Goal: Transaction & Acquisition: Obtain resource

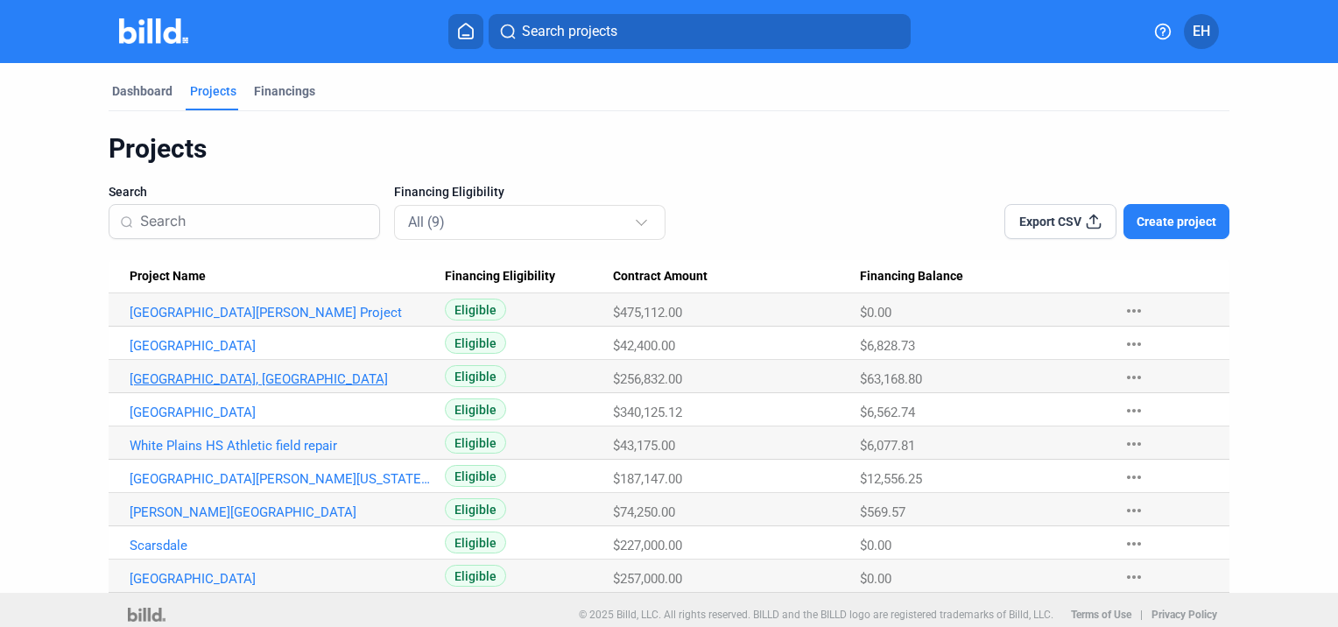
click at [218, 320] on link "[GEOGRAPHIC_DATA], [GEOGRAPHIC_DATA]" at bounding box center [281, 313] width 302 height 16
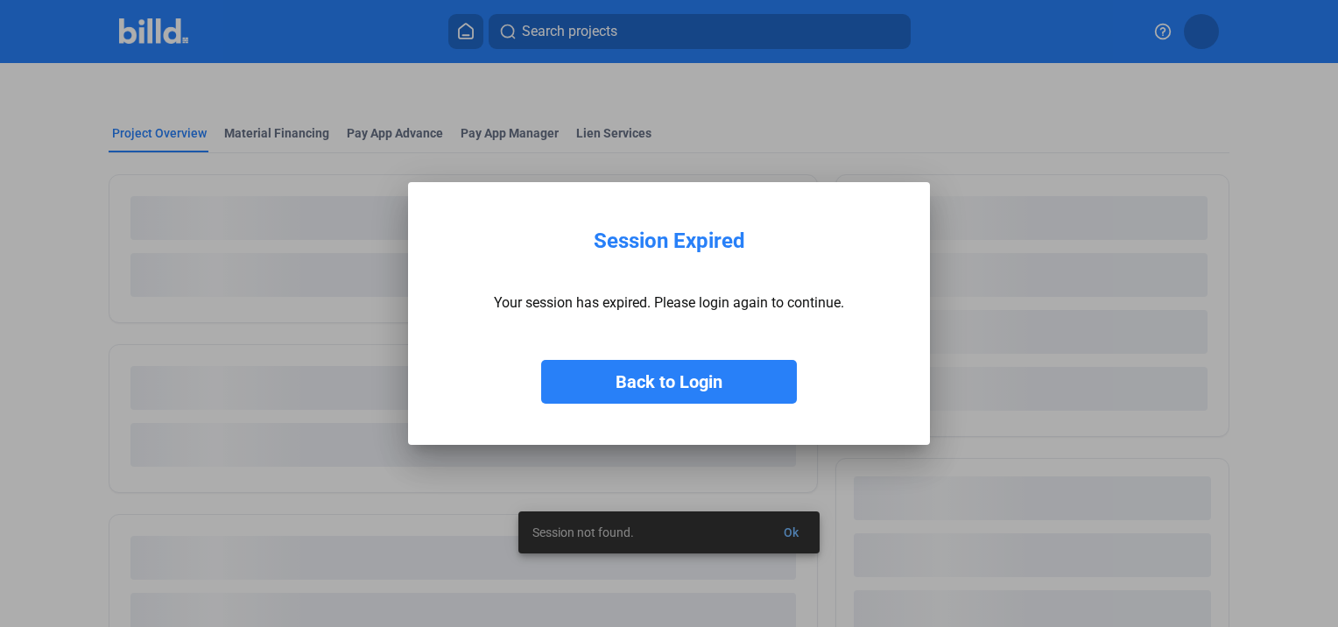
click at [648, 371] on button "Back to Login" at bounding box center [669, 382] width 256 height 44
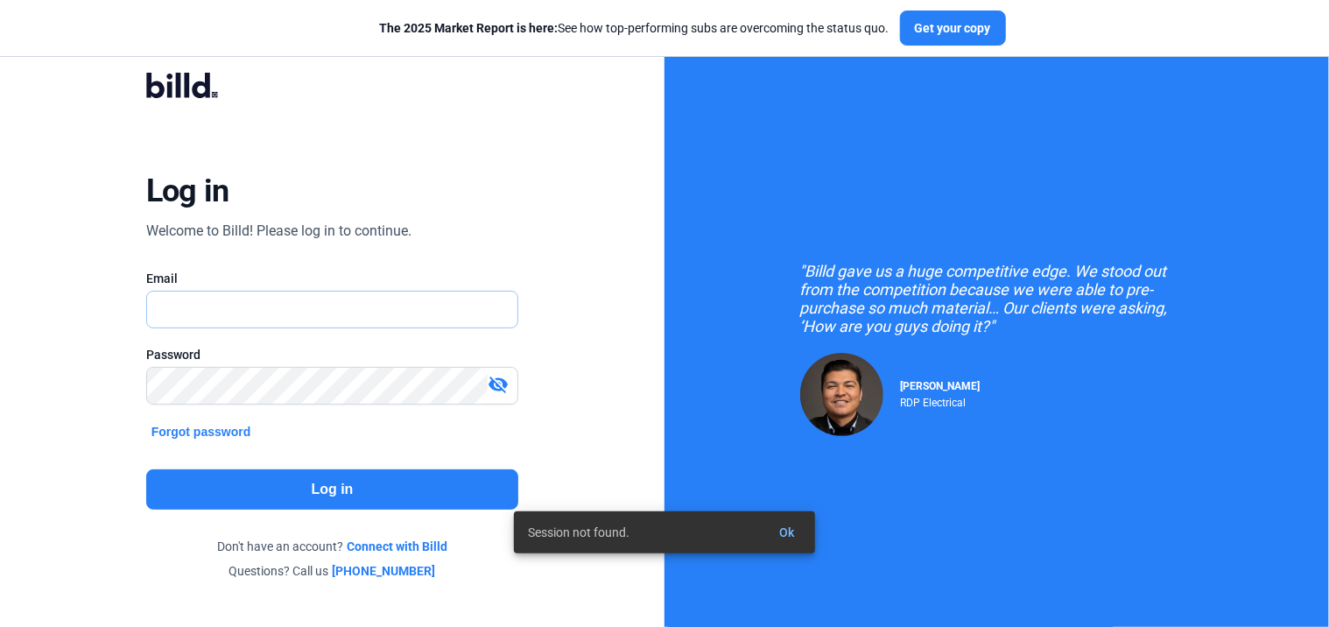
type input "[PERSON_NAME][EMAIL_ADDRESS][PERSON_NAME][DOMAIN_NAME]"
click at [215, 480] on button "Log in" at bounding box center [332, 489] width 373 height 40
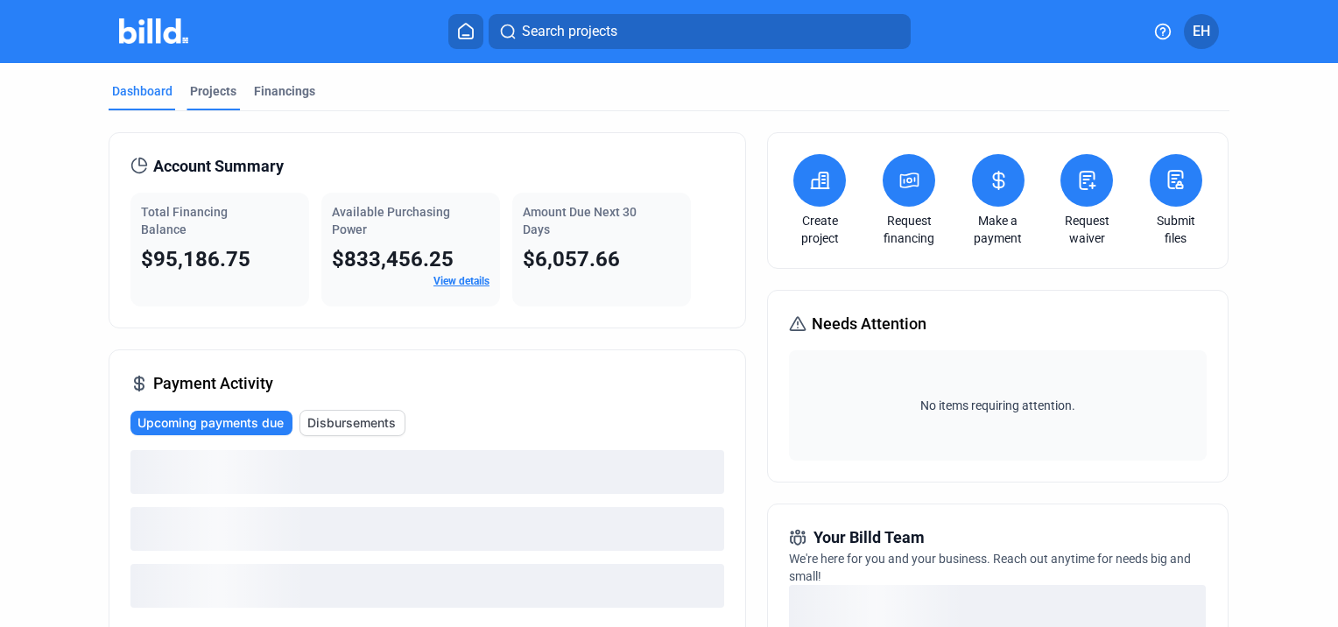
click at [219, 102] on div "Projects" at bounding box center [213, 96] width 53 height 28
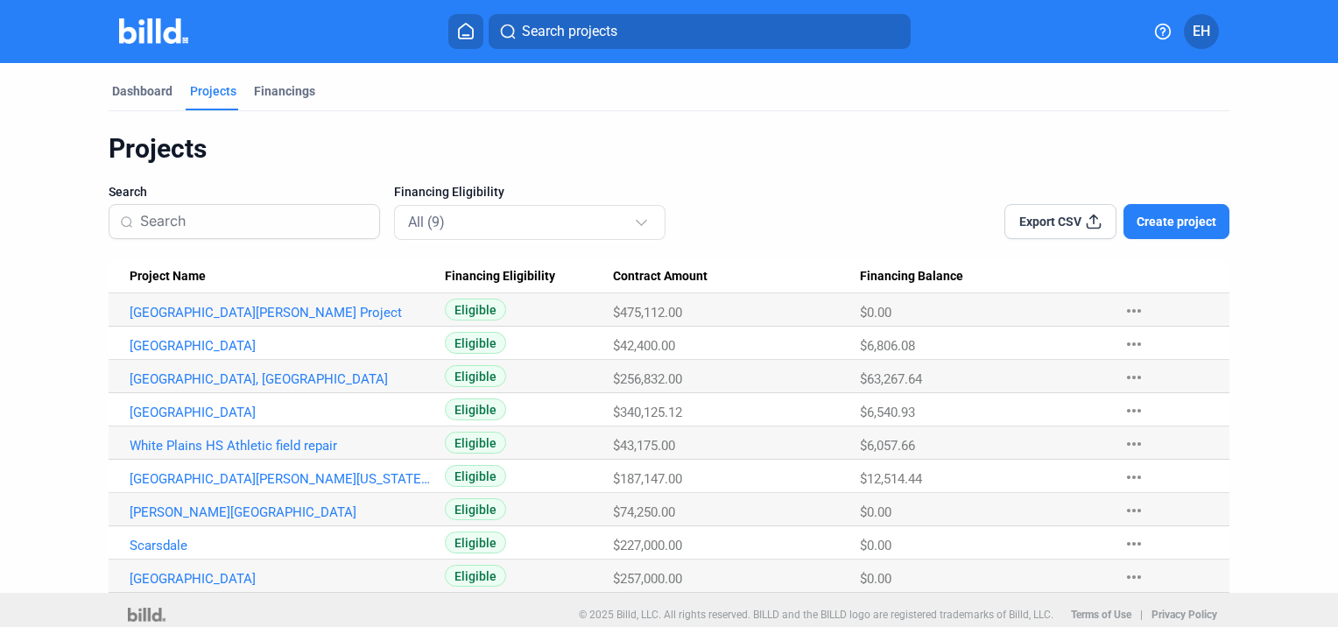
click at [213, 327] on Name "[GEOGRAPHIC_DATA], [GEOGRAPHIC_DATA]" at bounding box center [277, 309] width 336 height 33
click at [213, 320] on link "[GEOGRAPHIC_DATA], [GEOGRAPHIC_DATA]" at bounding box center [281, 313] width 302 height 16
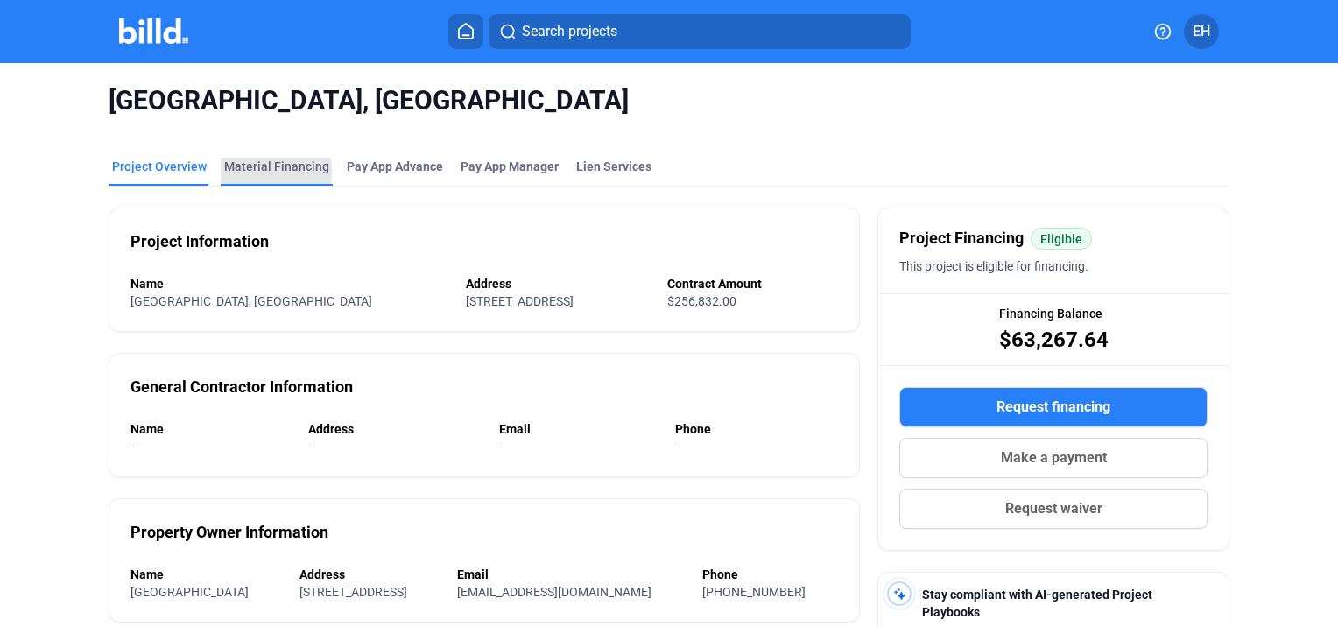
click at [259, 172] on div "Material Financing" at bounding box center [276, 167] width 105 height 18
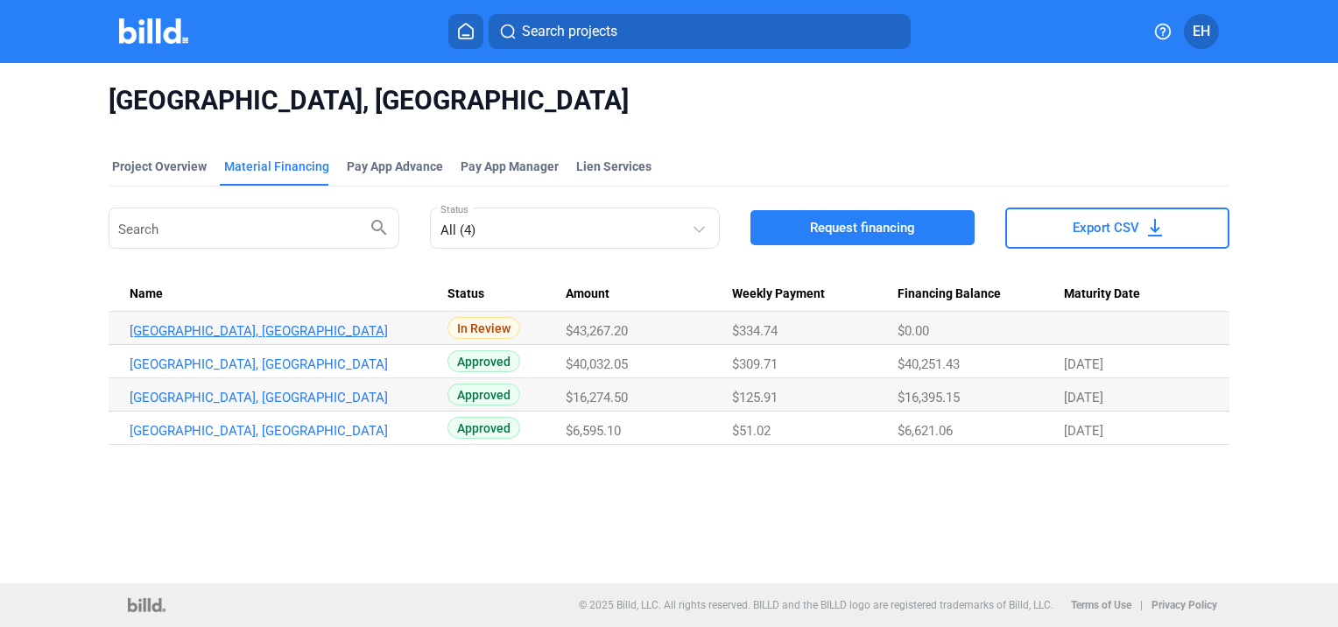
click at [308, 335] on link "[GEOGRAPHIC_DATA], [GEOGRAPHIC_DATA]" at bounding box center [281, 331] width 302 height 16
click at [808, 222] on button "Request financing" at bounding box center [862, 227] width 224 height 35
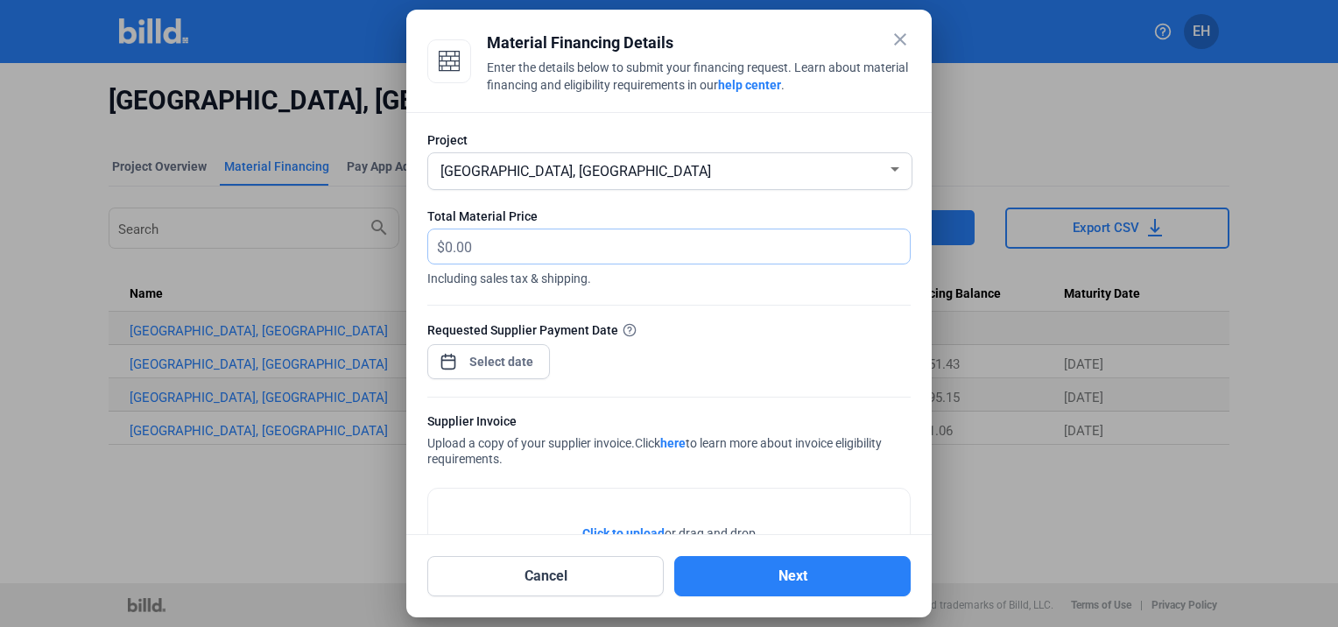
click at [557, 243] on input "text" at bounding box center [667, 246] width 445 height 34
type input "43,267.20"
click at [477, 359] on div "close Material Financing Details Enter the details below to submit your financi…" at bounding box center [669, 313] width 1338 height 627
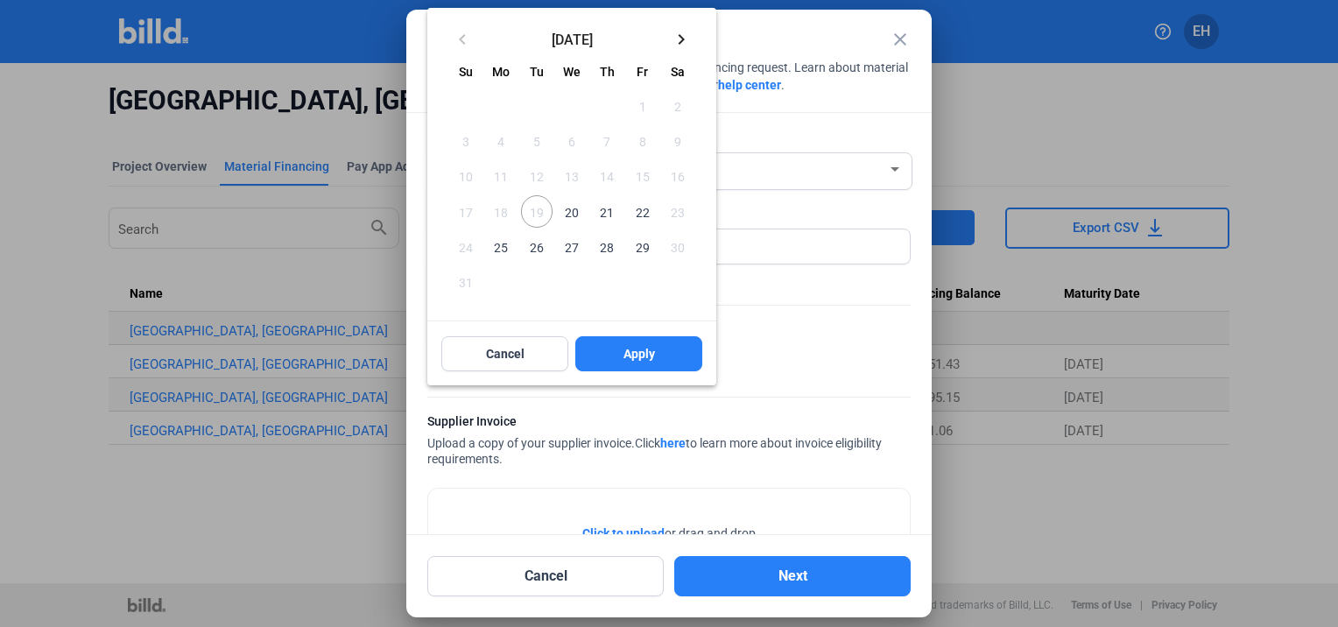
click at [680, 41] on mat-icon "keyboard_arrow_right" at bounding box center [681, 39] width 21 height 21
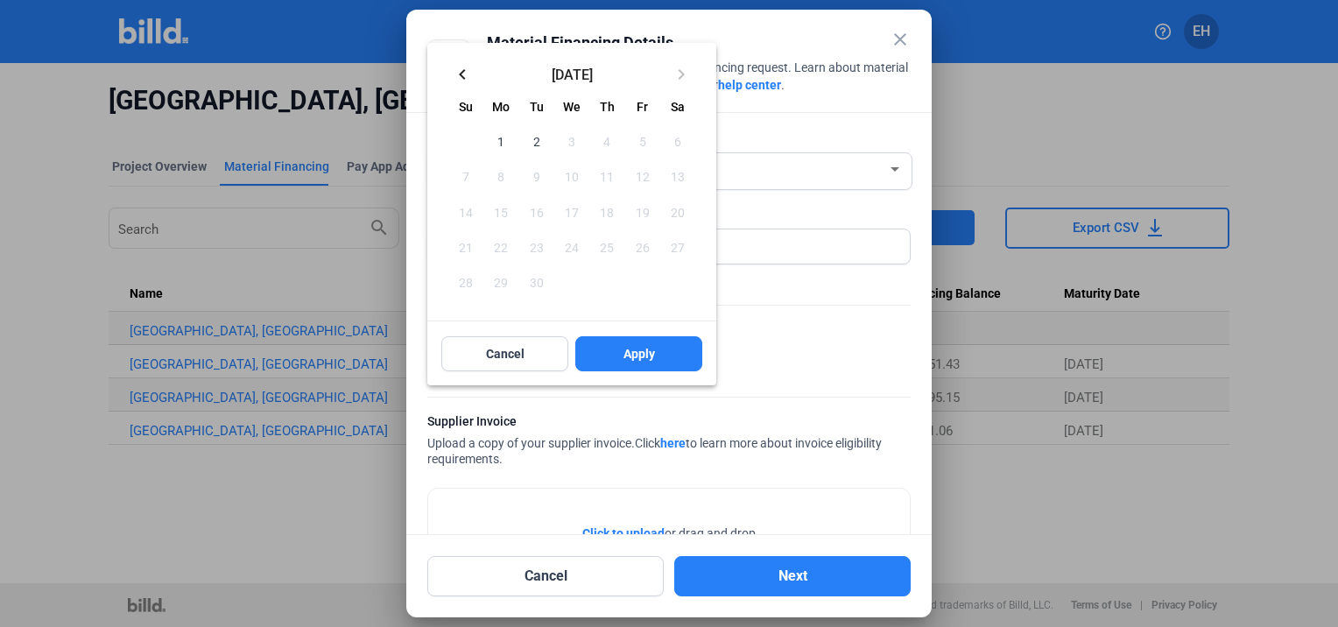
click at [536, 137] on span "2" at bounding box center [537, 141] width 32 height 32
click at [648, 355] on span "Apply" at bounding box center [639, 354] width 32 height 18
type input "[DATE]"
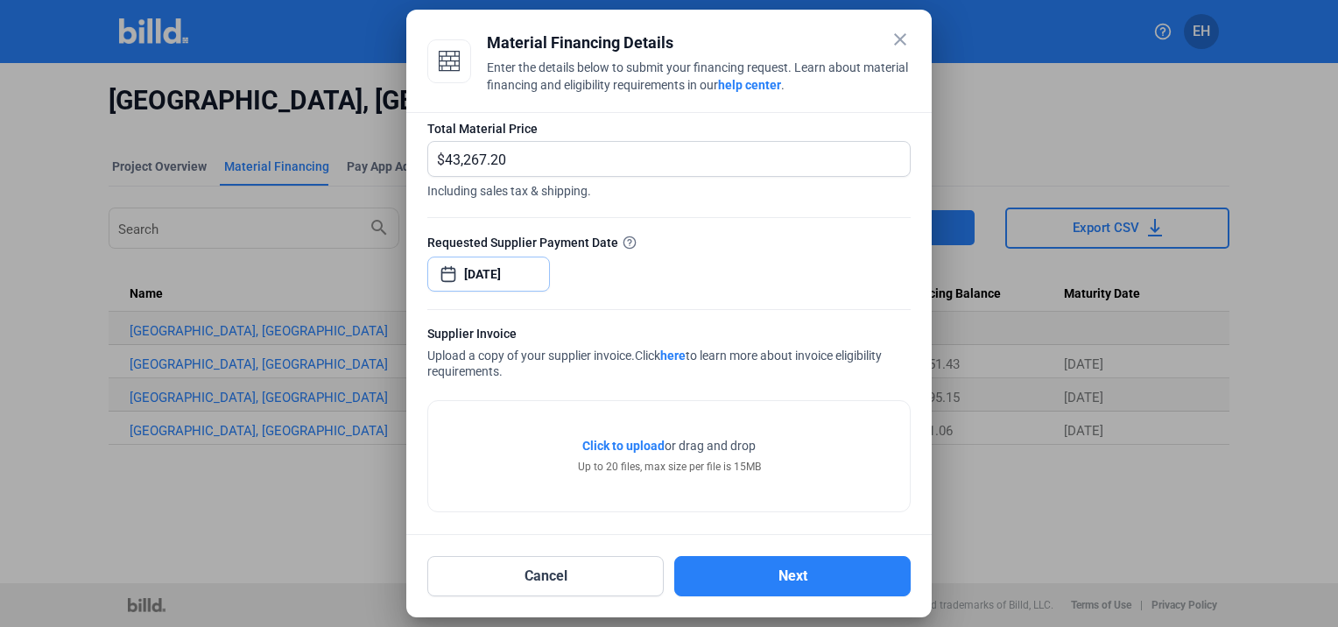
scroll to position [92, 0]
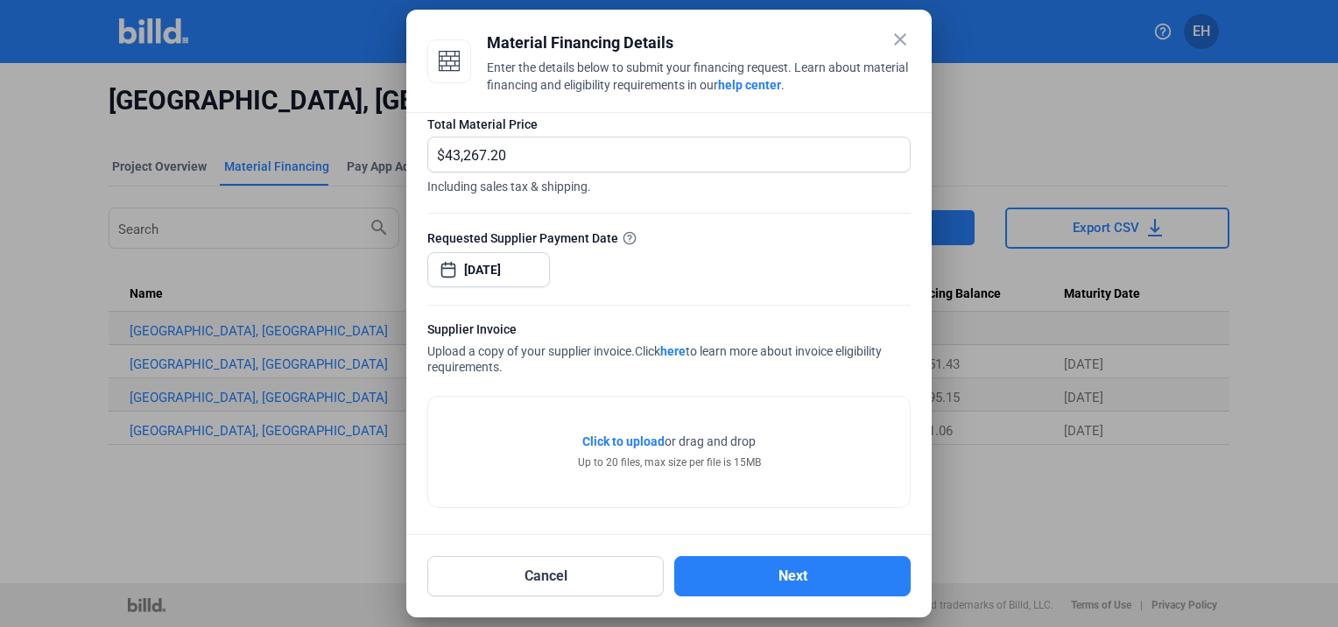
click at [630, 440] on span "Click to upload" at bounding box center [623, 441] width 82 height 14
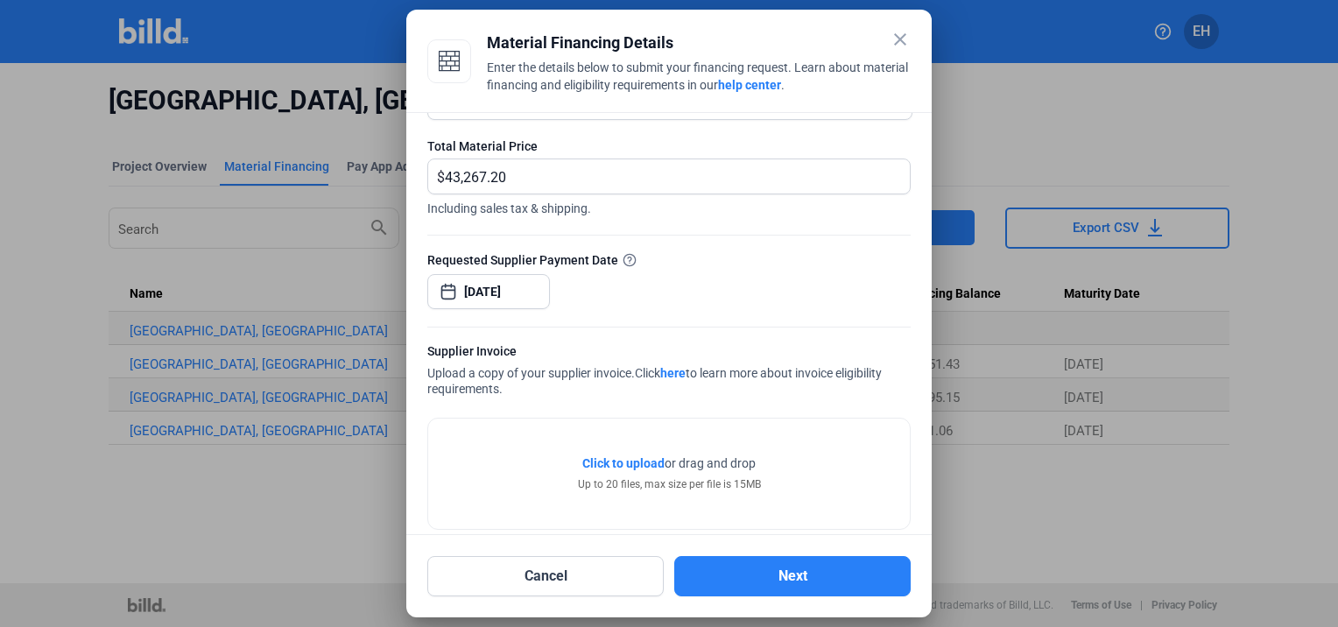
scroll to position [0, 0]
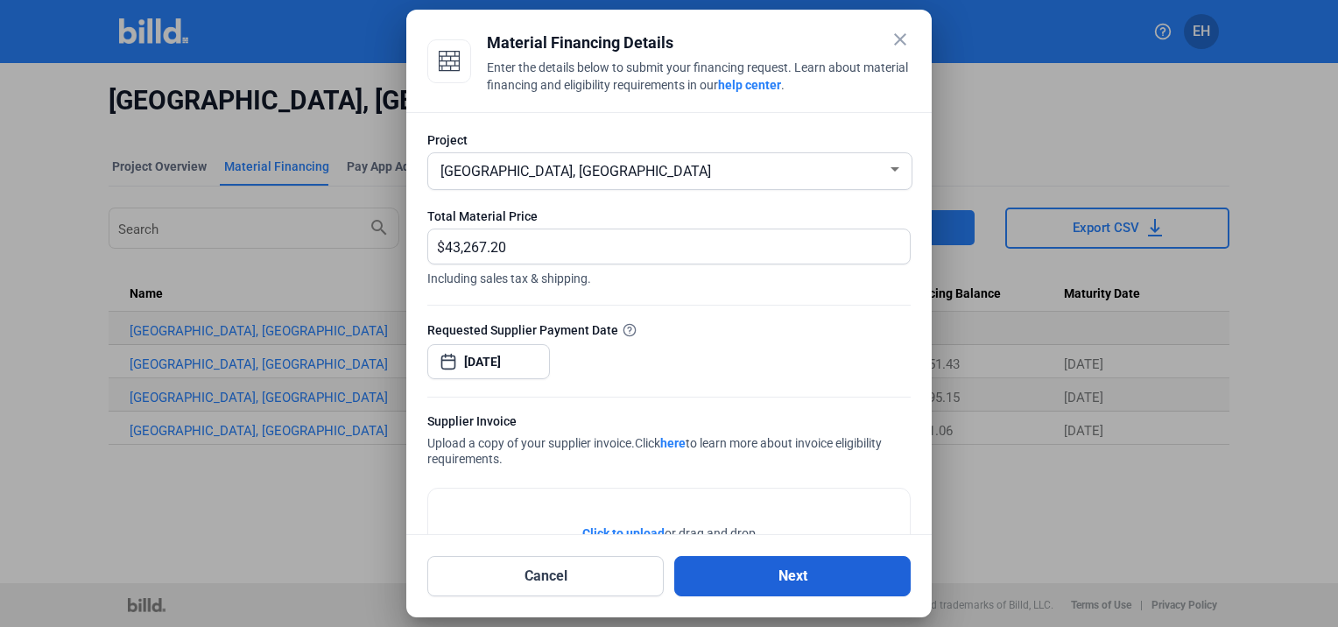
click at [769, 574] on button "Next" at bounding box center [792, 576] width 236 height 40
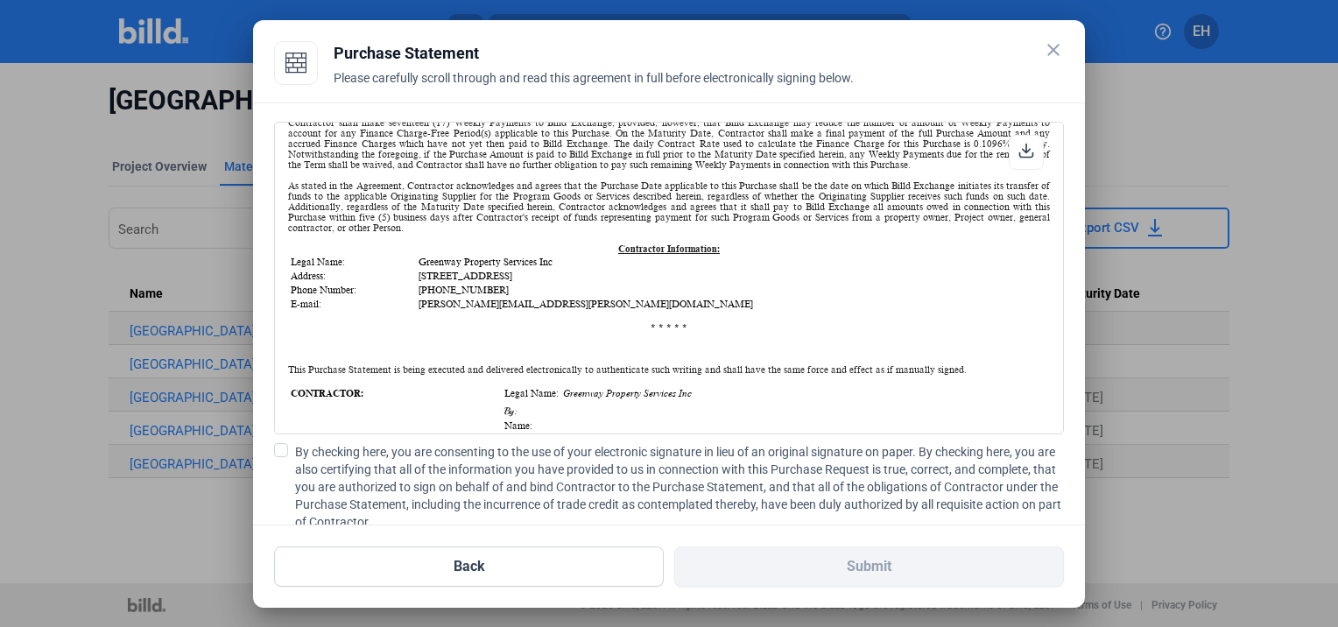
scroll to position [88, 0]
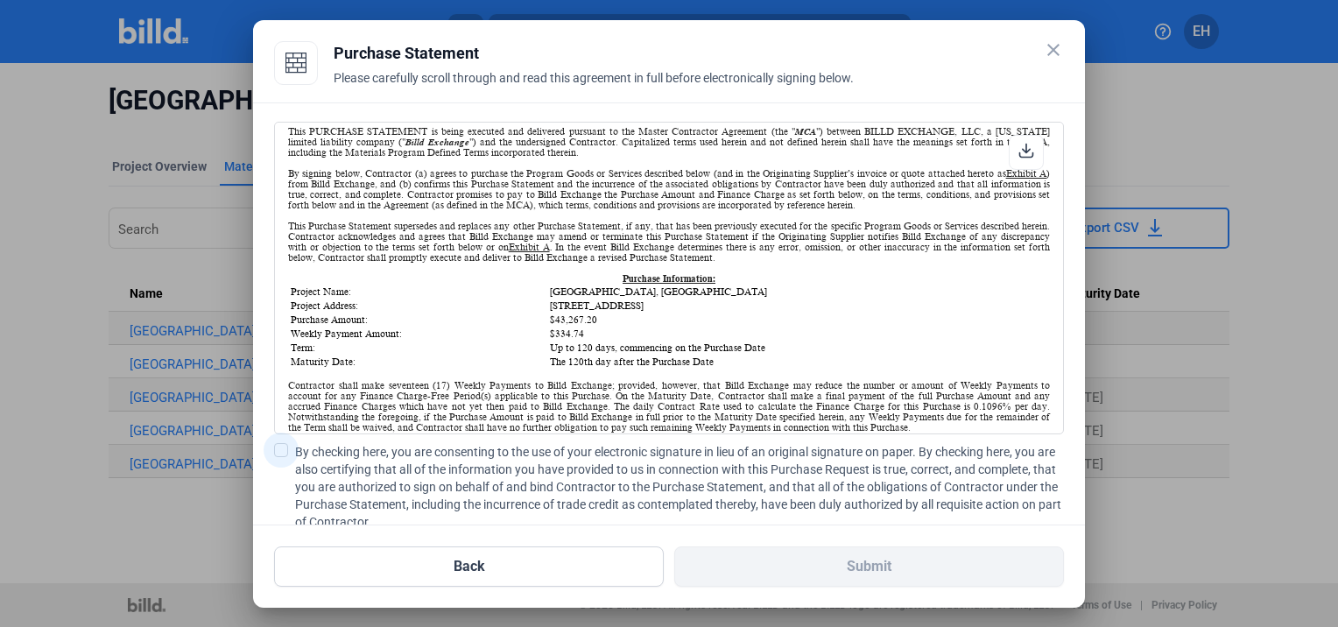
click at [275, 447] on span at bounding box center [281, 450] width 14 height 14
click at [0, 0] on input "By checking here, you are consenting to the use of your electronic signature in…" at bounding box center [0, 0] width 0 height 0
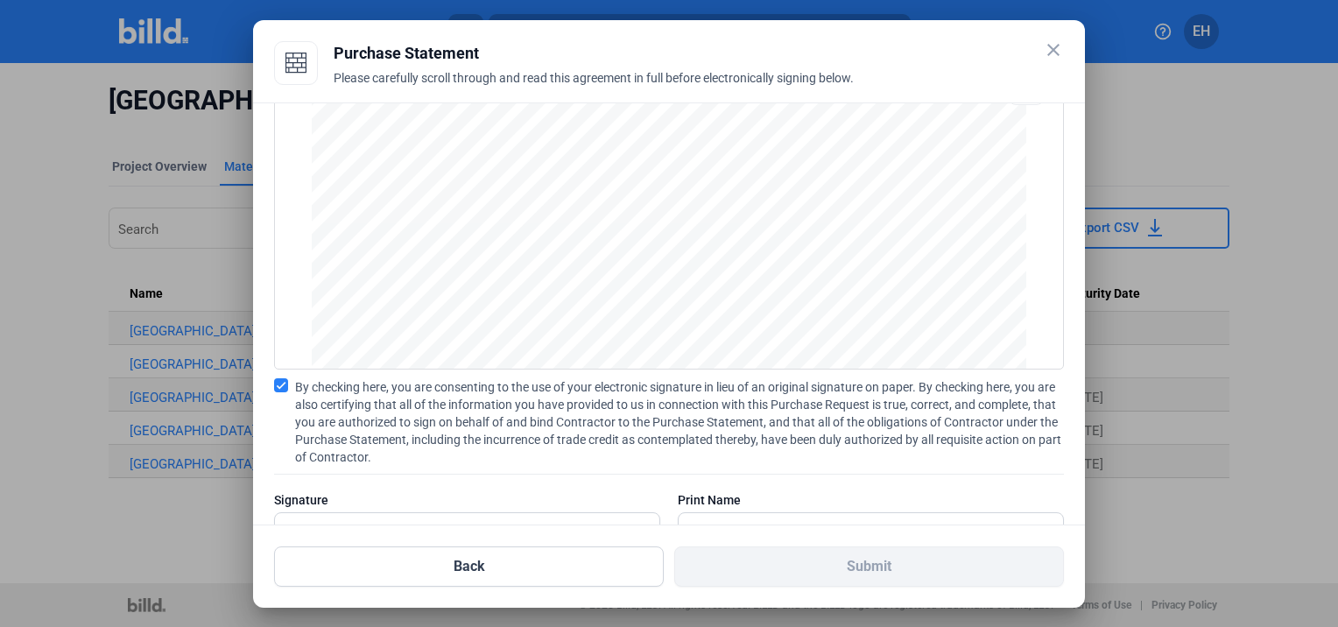
scroll to position [128, 0]
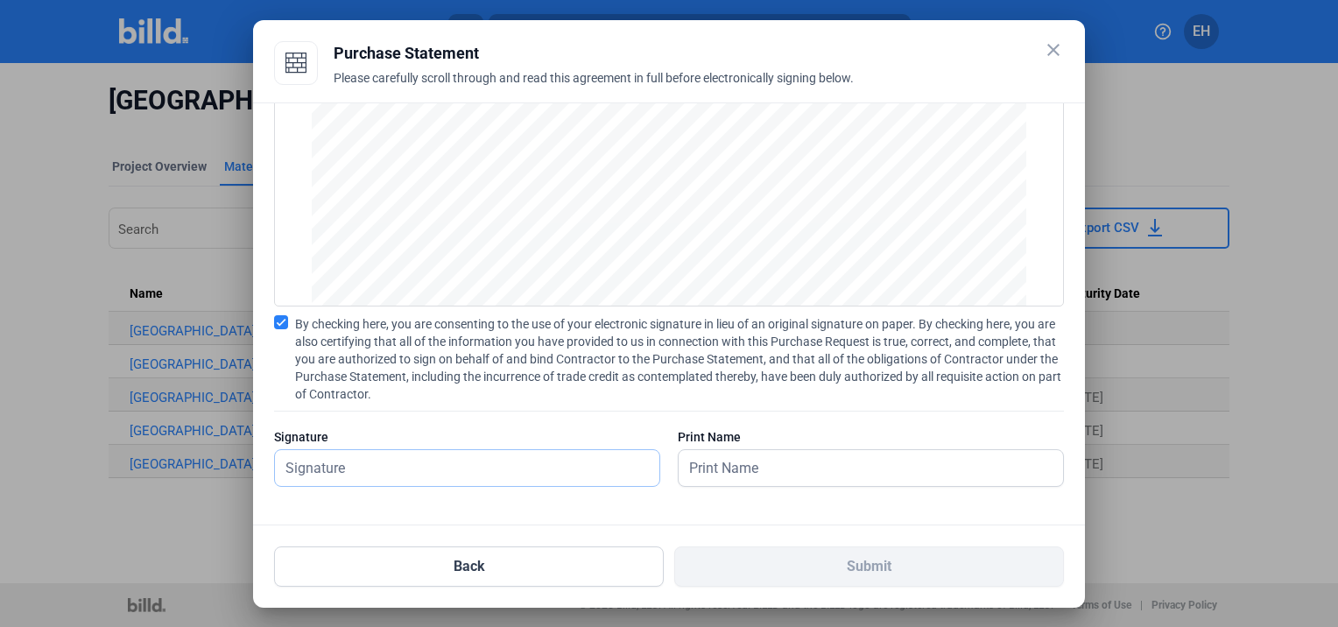
click at [387, 468] on input "text" at bounding box center [457, 468] width 365 height 36
type input "[PERSON_NAME]"
click at [729, 460] on input "text" at bounding box center [861, 468] width 365 height 36
type input "[PERSON_NAME]"
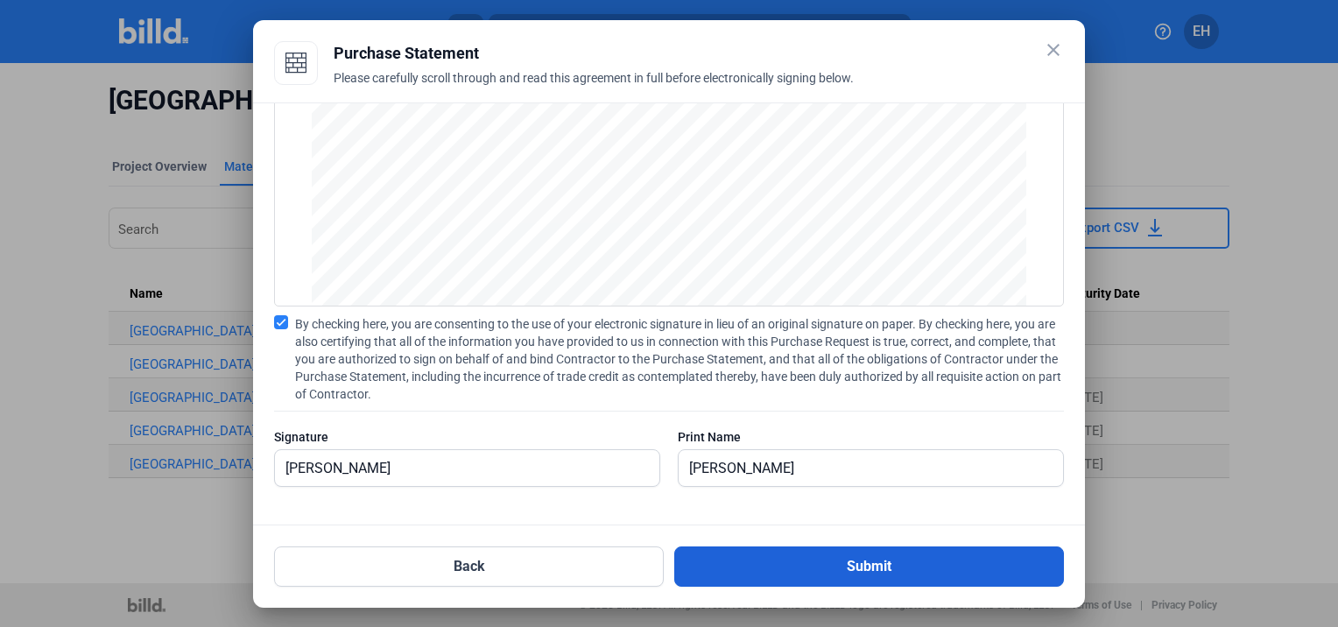
click at [767, 560] on button "Submit" at bounding box center [869, 566] width 390 height 40
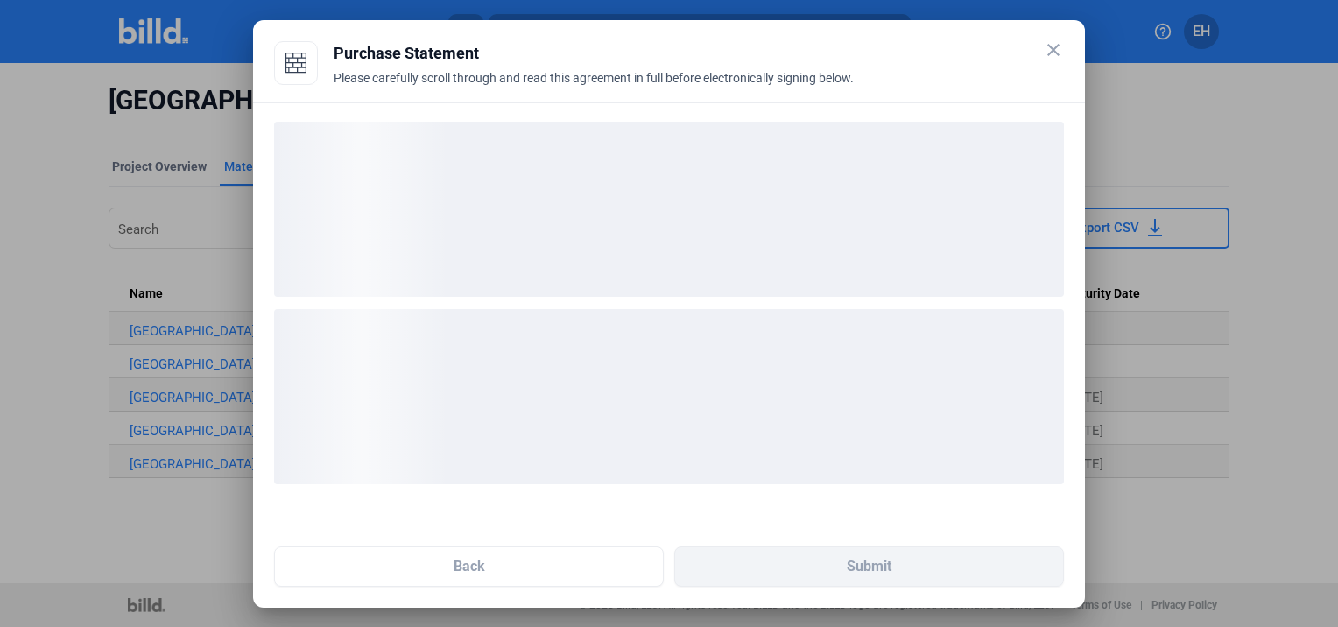
scroll to position [0, 0]
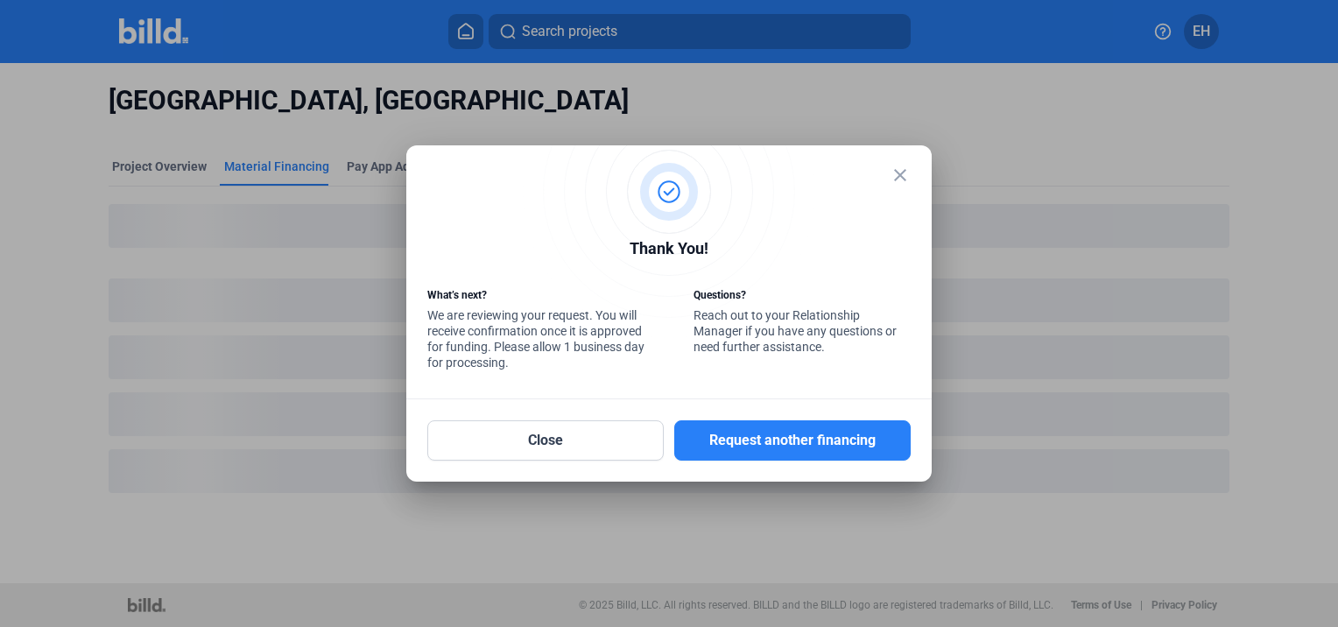
click at [897, 168] on mat-icon "close" at bounding box center [900, 175] width 21 height 21
